Goal: Transaction & Acquisition: Purchase product/service

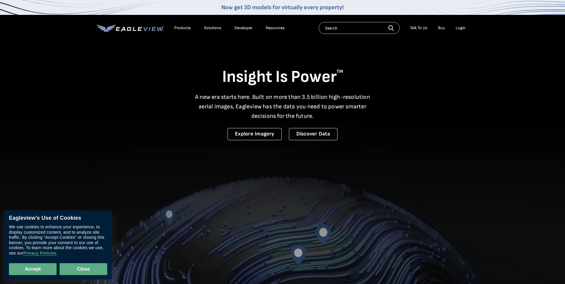
click at [79, 269] on button "Close" at bounding box center [84, 269] width 48 height 12
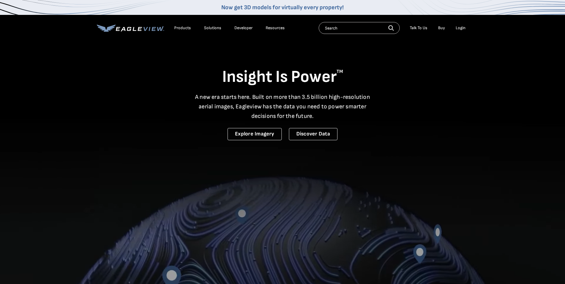
click at [348, 30] on input "text" at bounding box center [359, 28] width 81 height 12
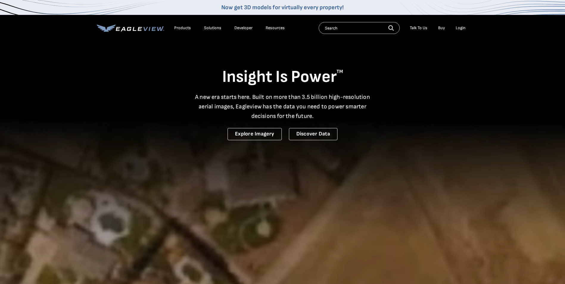
click at [458, 30] on div "Login" at bounding box center [461, 27] width 10 height 5
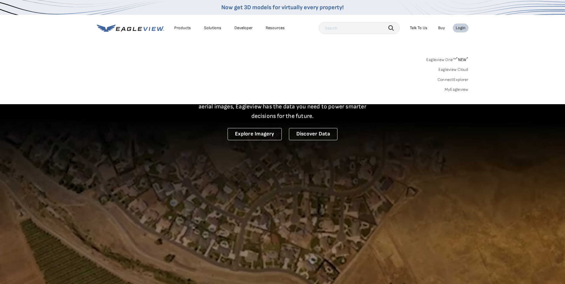
click at [454, 90] on link "MyEagleview" at bounding box center [457, 89] width 24 height 5
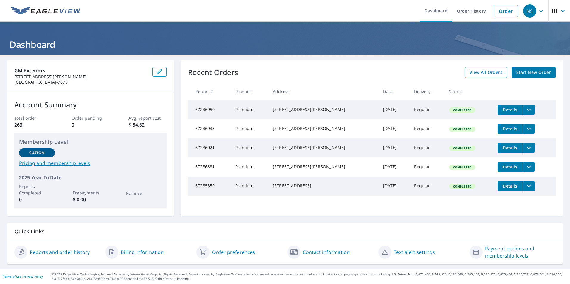
click at [484, 72] on span "View All Orders" at bounding box center [485, 72] width 33 height 7
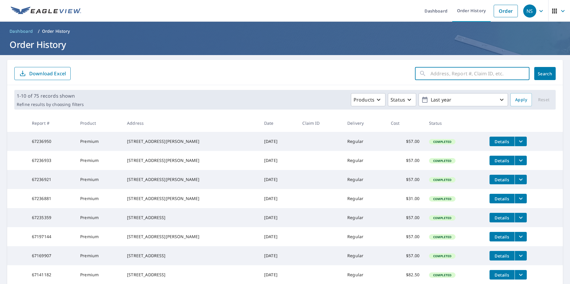
click at [449, 73] on input "text" at bounding box center [479, 73] width 99 height 17
type input "16n009"
click at [548, 70] on button "Search" at bounding box center [544, 73] width 21 height 13
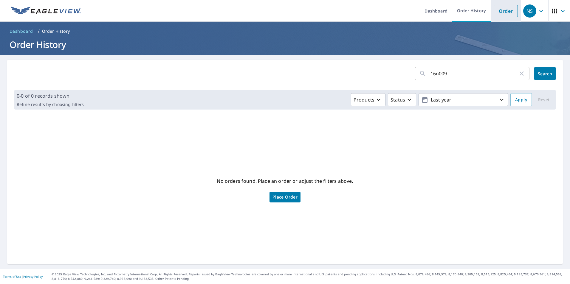
click at [503, 17] on link "Order" at bounding box center [505, 11] width 24 height 13
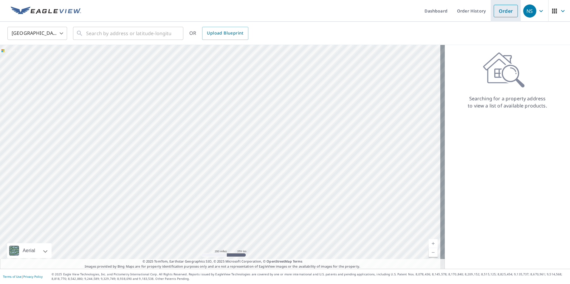
click at [503, 15] on link "Order" at bounding box center [505, 11] width 24 height 13
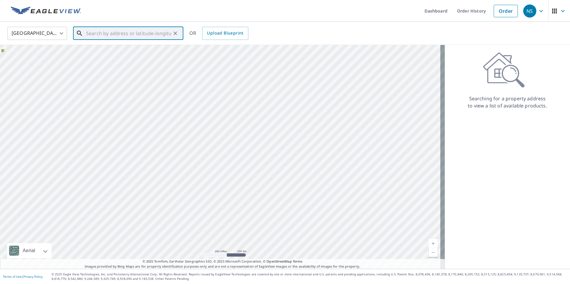
click at [116, 38] on input "text" at bounding box center [128, 33] width 85 height 17
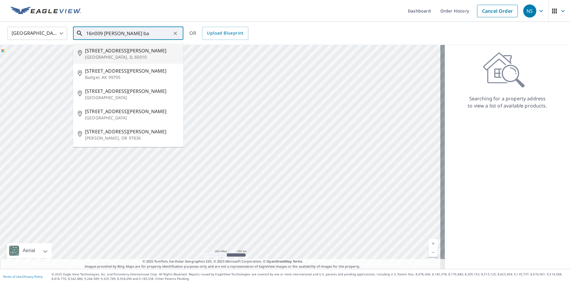
click at [130, 52] on span "[STREET_ADDRESS][PERSON_NAME]" at bounding box center [132, 50] width 94 height 7
type input "[STREET_ADDRESS][PERSON_NAME]"
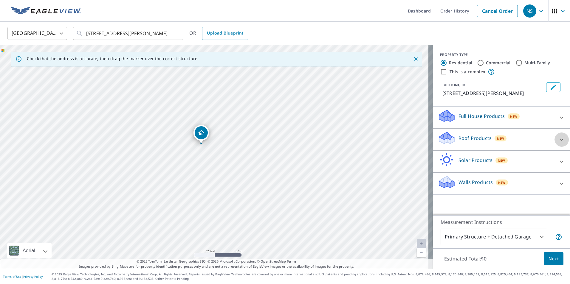
click at [558, 139] on icon at bounding box center [561, 139] width 7 height 7
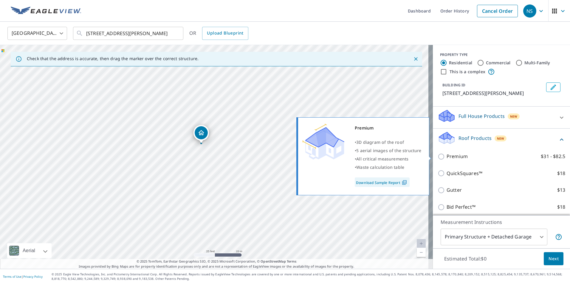
click at [437, 157] on input "Premium $31 - $82.5" at bounding box center [441, 156] width 9 height 7
checkbox input "true"
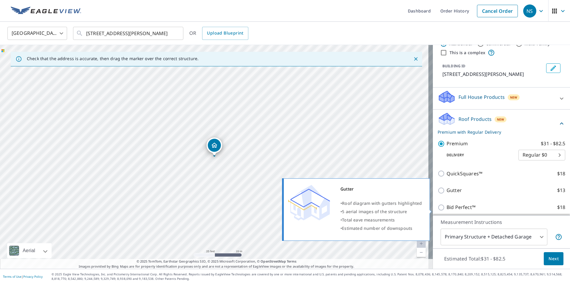
scroll to position [30, 0]
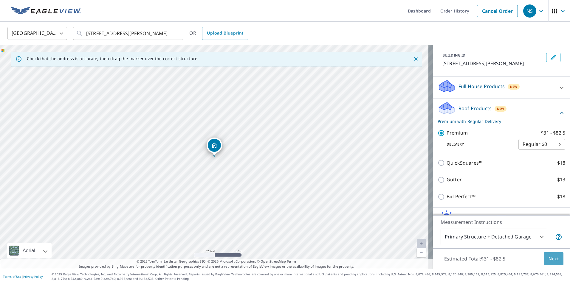
click at [549, 260] on span "Next" at bounding box center [553, 258] width 10 height 7
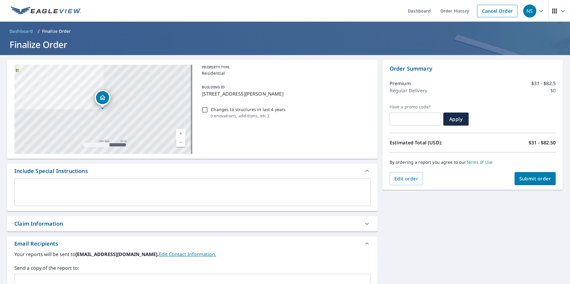
click at [59, 183] on div "x ​" at bounding box center [192, 192] width 356 height 28
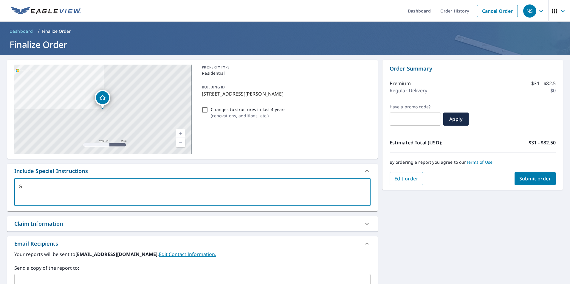
type textarea "GH"
type textarea "x"
type textarea "G"
type textarea "x"
type textarea "H"
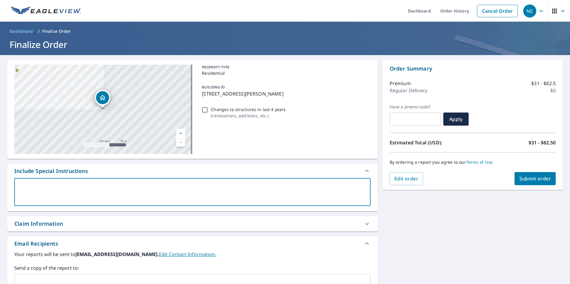
type textarea "x"
type textarea "Ho"
type textarea "x"
type textarea "Hou"
type textarea "x"
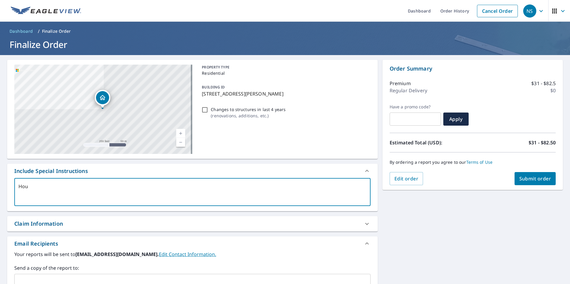
type textarea "Hous"
type textarea "x"
type textarea "House"
type textarea "x"
type textarea "House"
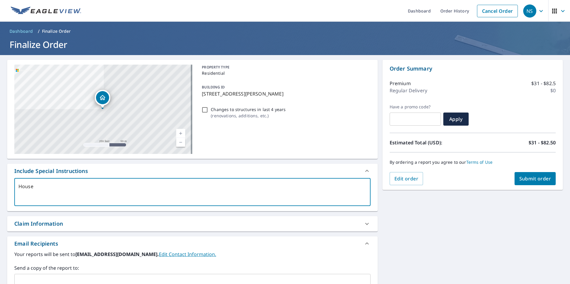
type textarea "x"
type textarea "House &"
type textarea "x"
type textarea "House &"
type textarea "x"
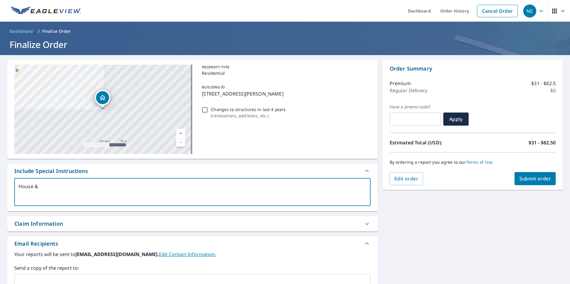
type textarea "House & C"
type textarea "x"
type textarea "House & Co"
type textarea "x"
type textarea "House & Coa"
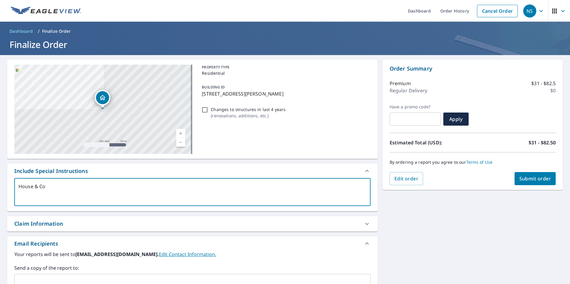
type textarea "x"
type textarea "House & Coac"
type textarea "x"
type textarea "House & Coach"
type textarea "x"
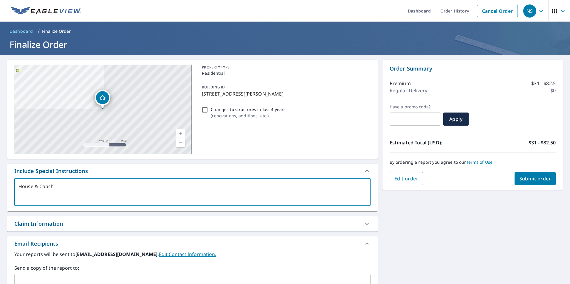
type textarea "House & Coach"
type textarea "x"
type textarea "House & Coach H"
type textarea "x"
type textarea "House & Coach [PERSON_NAME]"
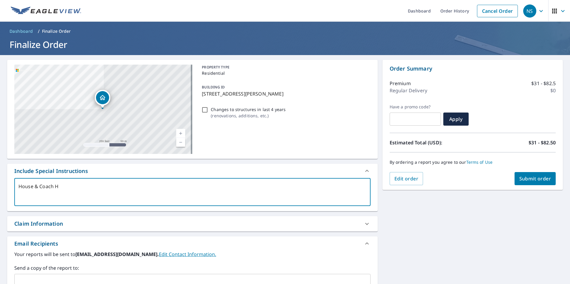
type textarea "x"
type textarea "House & Coach Hou"
type textarea "x"
type textarea "House & Coach Hous"
type textarea "x"
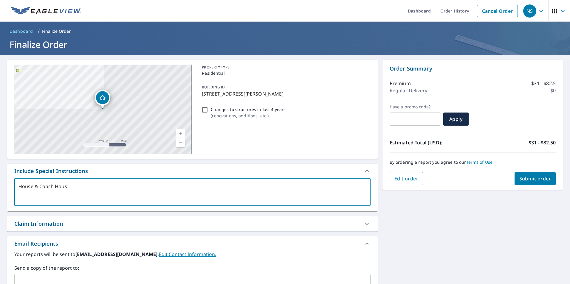
type textarea "House & Coach House"
type textarea "x"
type textarea "House & Coach House"
type textarea "x"
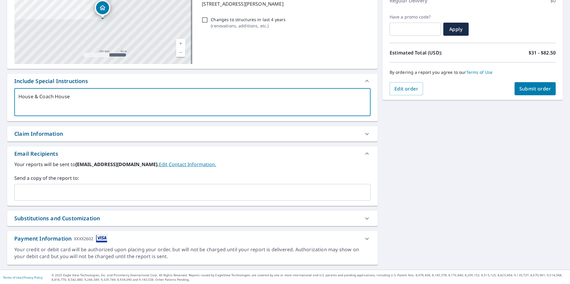
scroll to position [91, 0]
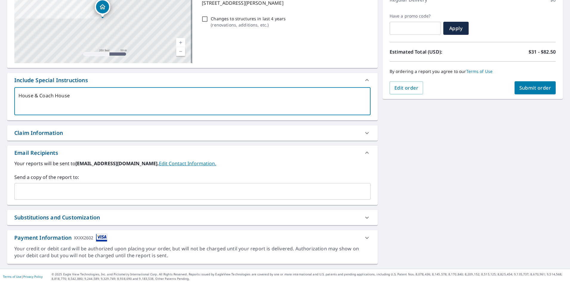
type textarea "House & Coach House"
click at [532, 94] on button "Submit order" at bounding box center [534, 87] width 41 height 13
type textarea "x"
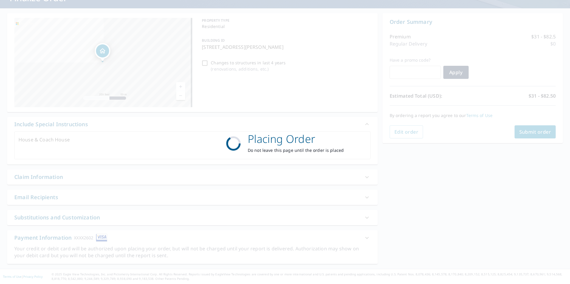
scroll to position [47, 0]
